Goal: Navigation & Orientation: Find specific page/section

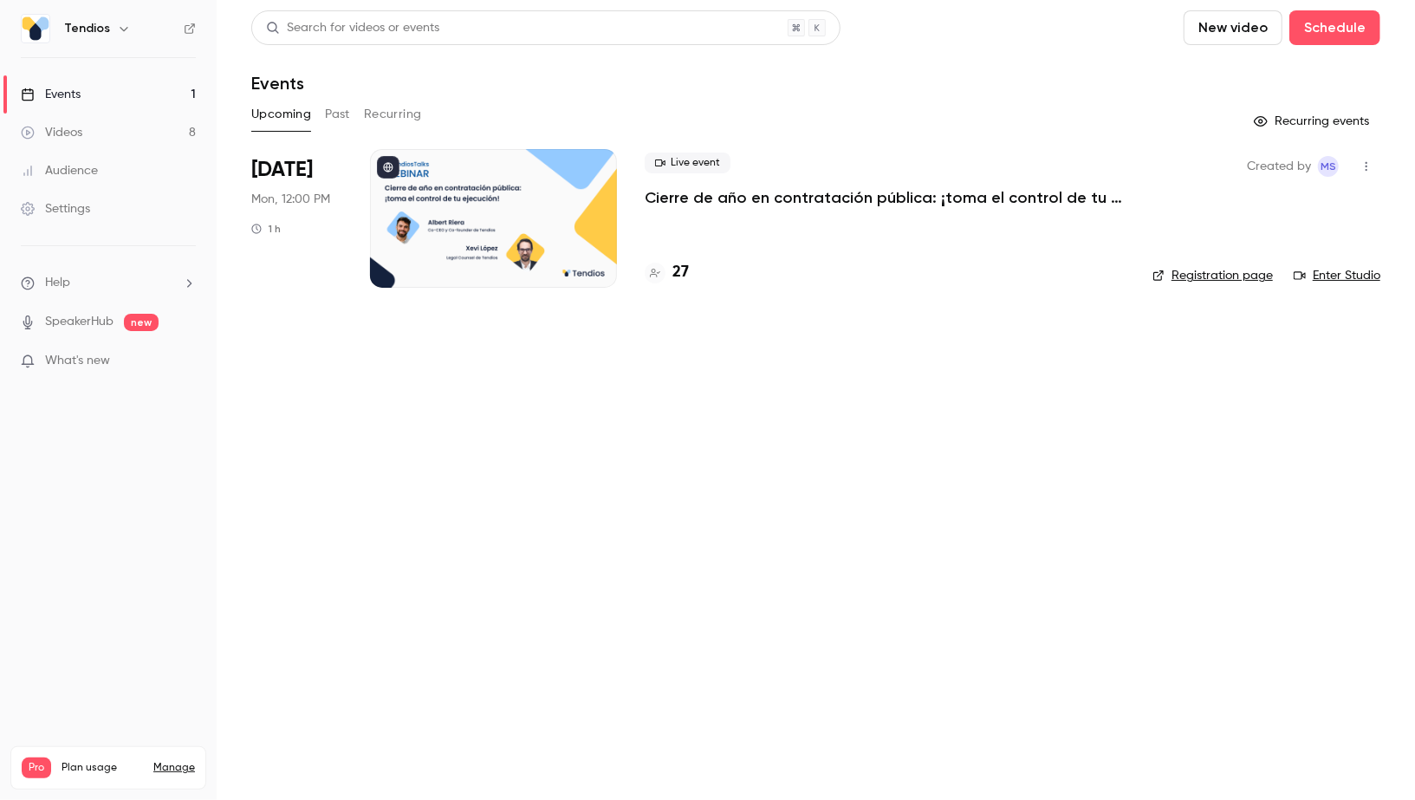
click at [91, 123] on link "Videos 8" at bounding box center [108, 132] width 217 height 38
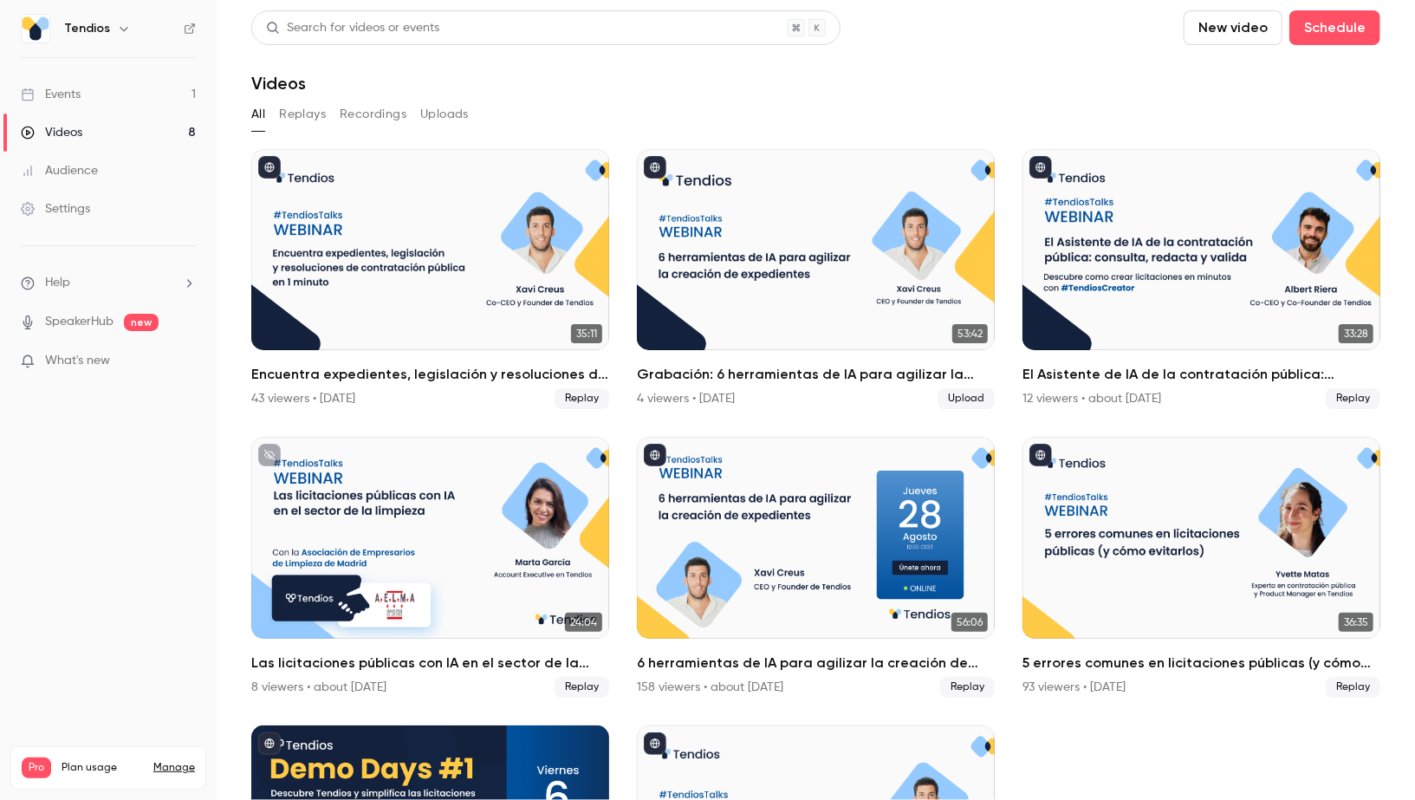
click at [82, 73] on ul "Events 1 Videos 8 Audience Settings" at bounding box center [108, 151] width 217 height 187
click at [93, 102] on link "Events 1" at bounding box center [108, 94] width 217 height 38
